Goal: Navigation & Orientation: Go to known website

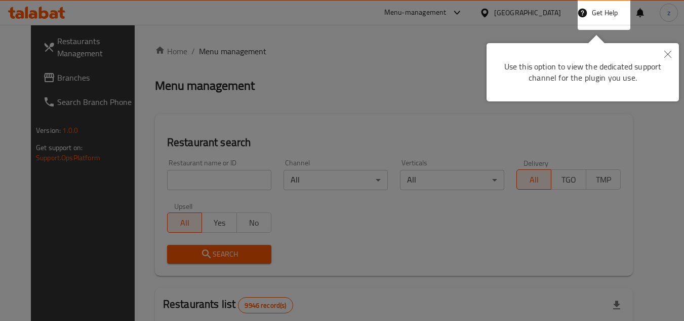
click at [666, 52] on icon "Close" at bounding box center [667, 54] width 7 height 7
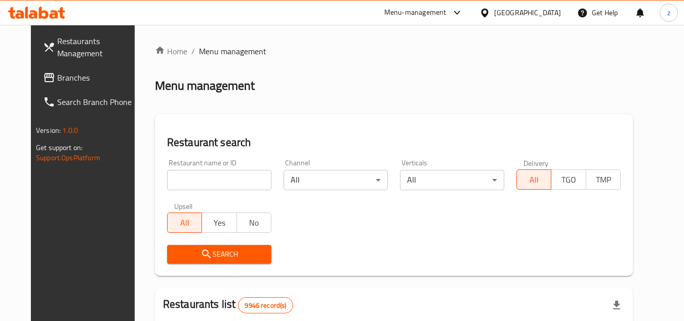
click at [544, 13] on div "[GEOGRAPHIC_DATA]" at bounding box center [527, 12] width 67 height 11
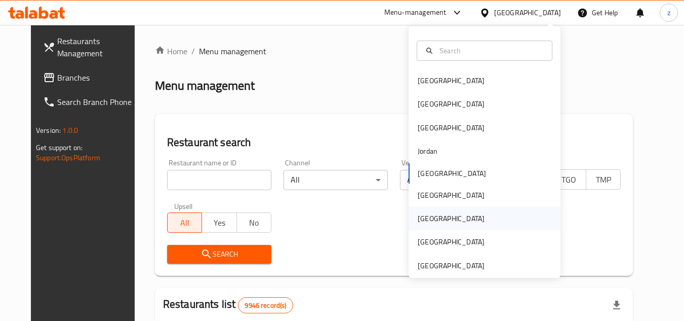
click at [426, 218] on div "[GEOGRAPHIC_DATA]" at bounding box center [451, 218] width 67 height 11
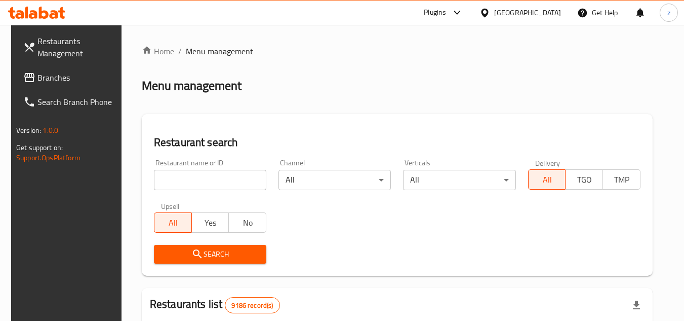
click at [56, 17] on icon at bounding box center [54, 14] width 9 height 9
